Goal: Register for event/course

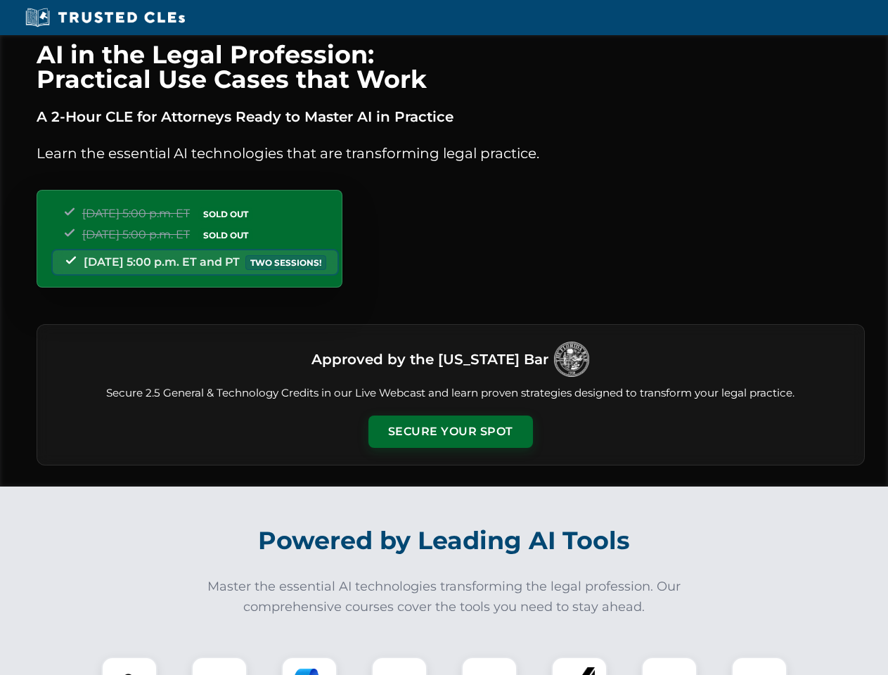
click at [450, 432] on button "Secure Your Spot" at bounding box center [451, 432] width 165 height 32
click at [129, 666] on img at bounding box center [129, 685] width 41 height 41
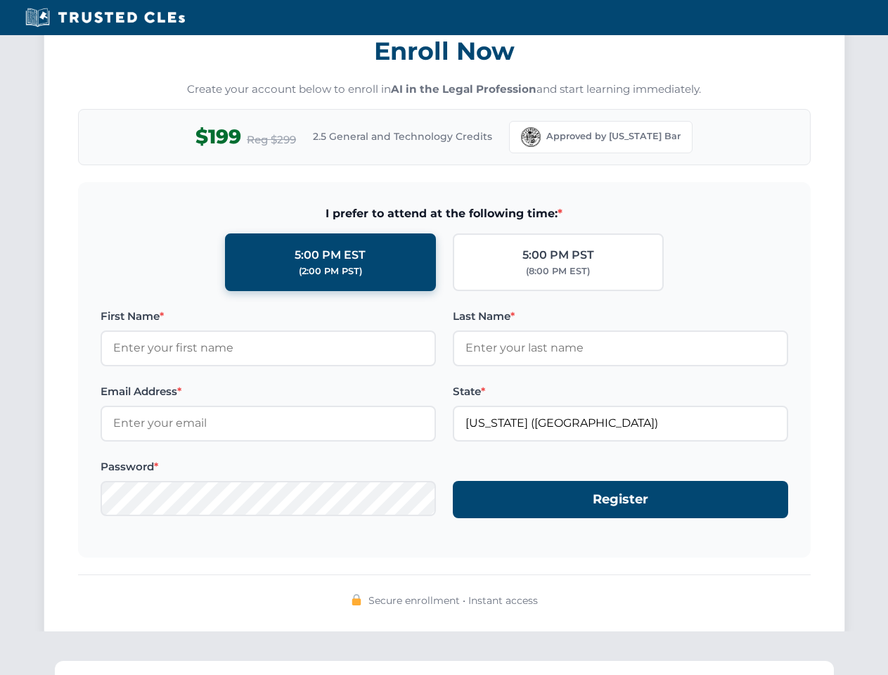
scroll to position [1381, 0]
